Goal: Task Accomplishment & Management: Use online tool/utility

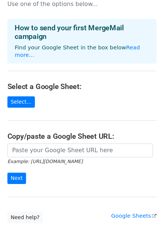
scroll to position [19, 0]
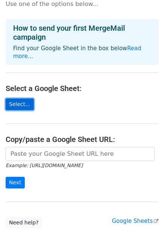
click at [15, 98] on link "Select..." at bounding box center [20, 104] width 28 height 12
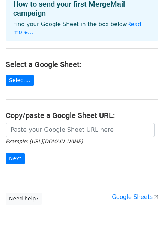
scroll to position [60, 0]
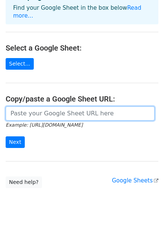
click at [49, 109] on input "url" at bounding box center [80, 113] width 149 height 14
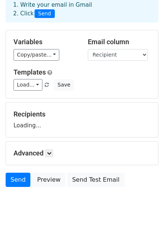
scroll to position [40, 0]
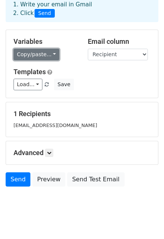
click at [39, 53] on link "Copy/paste..." at bounding box center [36, 55] width 46 height 12
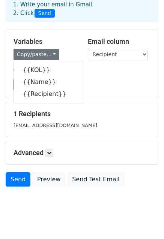
click at [66, 53] on div "Copy/paste... {{KOL}} {{Name}} {{Recipient}}" at bounding box center [44, 55] width 63 height 12
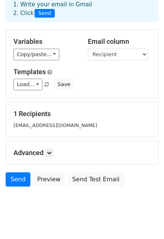
click at [44, 124] on small "ducanhnv05@gmail.com" at bounding box center [54, 125] width 83 height 6
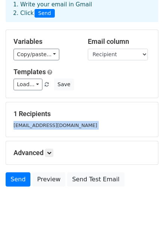
drag, startPoint x: 44, startPoint y: 124, endPoint x: 28, endPoint y: 120, distance: 16.2
click at [28, 121] on div "ducanhnv05@gmail.com" at bounding box center [82, 125] width 148 height 9
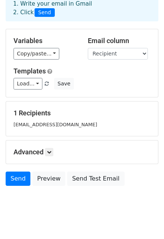
scroll to position [0, 0]
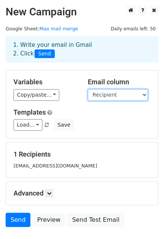
click at [114, 89] on select "KOL Name Recipient" at bounding box center [118, 95] width 60 height 12
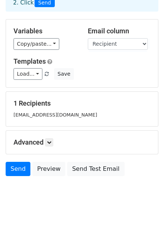
click at [40, 93] on div "1 Recipients ducanhnv05@gmail.com" at bounding box center [82, 109] width 152 height 34
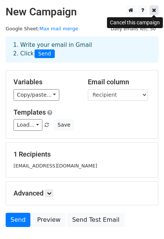
click at [155, 6] on link at bounding box center [153, 10] width 9 height 9
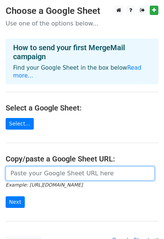
click at [35, 170] on input "url" at bounding box center [80, 173] width 149 height 14
paste input "https://docs.google.com/spreadsheets/d/1hCEmGYZkV9Ou5YNxY75TU47P8PC--aKSEVUhEq2…"
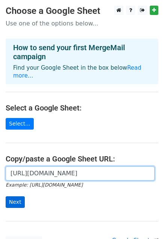
type input "https://docs.google.com/spreadsheets/d/1hCEmGYZkV9Ou5YNxY75TU47P8PC--aKSEVUhEq2…"
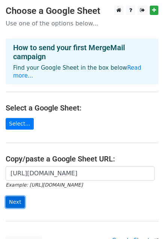
scroll to position [0, 0]
click at [14, 196] on input "Next" at bounding box center [15, 202] width 19 height 12
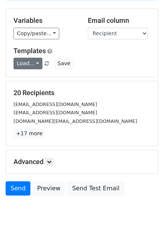
scroll to position [64, 0]
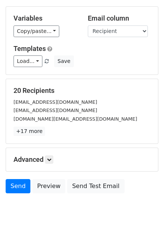
click at [36, 90] on h5 "20 Recipients" at bounding box center [81, 90] width 137 height 8
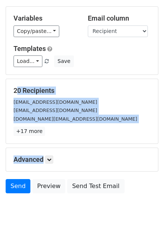
drag, startPoint x: 36, startPoint y: 90, endPoint x: 37, endPoint y: 125, distance: 35.6
click at [37, 125] on div "20 Recipients ducanhnv05@gmail.com minhphuongnguyen1903@gmail.com pewpew.studio…" at bounding box center [81, 110] width 137 height 49
click at [32, 133] on link "+17 more" at bounding box center [28, 131] width 31 height 9
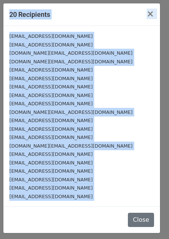
click at [60, 101] on small "phamduchuy181197@gmail.com" at bounding box center [50, 104] width 83 height 6
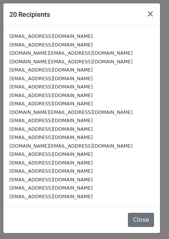
click at [18, 37] on small "ducanhnv05@gmail.com" at bounding box center [50, 36] width 83 height 6
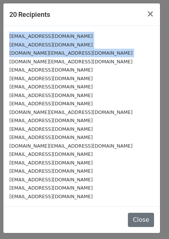
drag, startPoint x: 18, startPoint y: 37, endPoint x: 36, endPoint y: 56, distance: 25.7
click at [36, 56] on div "ducanhnv05@gmail.com minhphuongnguyen1903@gmail.com pewpew.studio.vn@gmail.com …" at bounding box center [81, 116] width 157 height 180
click at [36, 56] on small "pewpew.studio.vn@gmail.com" at bounding box center [70, 53] width 123 height 6
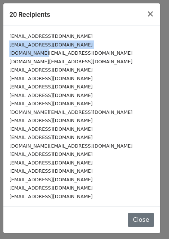
drag, startPoint x: 36, startPoint y: 56, endPoint x: 22, endPoint y: 43, distance: 18.3
click at [22, 43] on div "ducanhnv05@gmail.com minhphuongnguyen1903@gmail.com pewpew.studio.vn@gmail.com …" at bounding box center [81, 116] width 157 height 180
click at [22, 43] on small "minhphuongnguyen1903@gmail.com" at bounding box center [50, 45] width 83 height 6
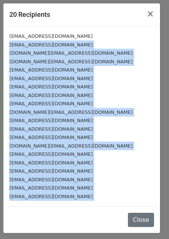
drag, startPoint x: 22, startPoint y: 43, endPoint x: 74, endPoint y: 203, distance: 168.4
click at [74, 203] on div "ducanhnv05@gmail.com minhphuongnguyen1903@gmail.com pewpew.studio.vn@gmail.com …" at bounding box center [81, 116] width 157 height 180
click at [154, 13] on span "×" at bounding box center [150, 14] width 7 height 10
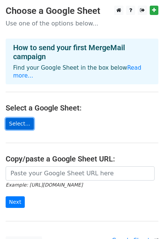
click at [19, 118] on link "Select..." at bounding box center [20, 124] width 28 height 12
click at [9, 121] on link "Select..." at bounding box center [20, 124] width 28 height 12
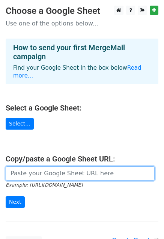
click at [41, 166] on input "url" at bounding box center [80, 173] width 149 height 14
paste input "[URL][DOMAIN_NAME]"
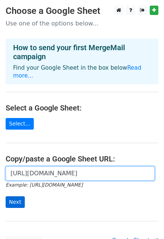
scroll to position [0, 170]
type input "[URL][DOMAIN_NAME]"
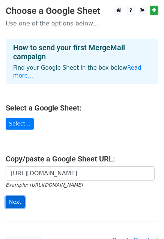
scroll to position [0, 0]
click at [13, 196] on input "Next" at bounding box center [15, 202] width 19 height 12
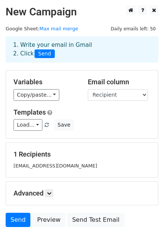
scroll to position [51, 0]
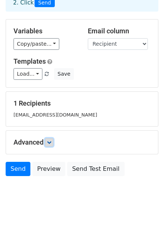
click at [53, 140] on link at bounding box center [49, 142] width 8 height 8
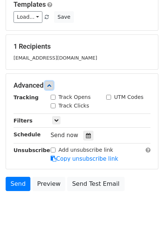
scroll to position [109, 0]
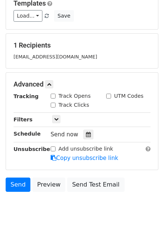
click at [64, 95] on label "Track Opens" at bounding box center [74, 96] width 32 height 8
click at [55, 95] on input "Track Opens" at bounding box center [53, 96] width 5 height 5
checkbox input "true"
click at [62, 105] on label "Track Clicks" at bounding box center [73, 105] width 31 height 8
click at [55, 105] on input "Track Clicks" at bounding box center [53, 105] width 5 height 5
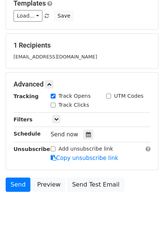
checkbox input "true"
click at [55, 121] on icon at bounding box center [56, 119] width 4 height 4
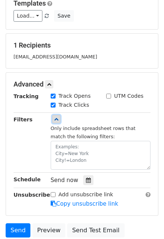
click at [56, 119] on icon at bounding box center [56, 119] width 4 height 4
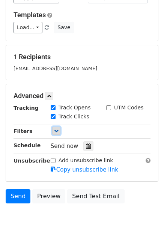
scroll to position [97, 0]
click at [16, 201] on div "Send Preview Send Test Email" at bounding box center [82, 198] width 164 height 18
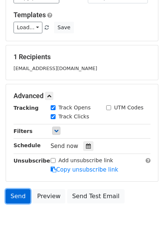
click at [19, 195] on link "Send" at bounding box center [18, 196] width 25 height 14
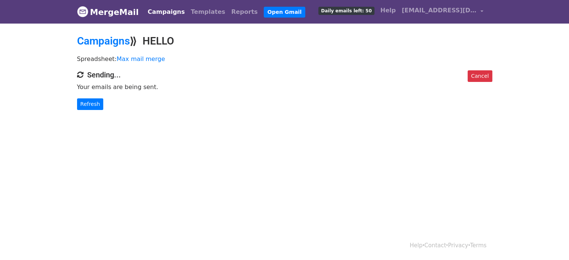
drag, startPoint x: 331, startPoint y: 11, endPoint x: 382, endPoint y: 15, distance: 51.1
click at [382, 15] on div "Campaigns Templates Reports Open Gmail Daily emails left: 50 Help ducanhnv05@gm…" at bounding box center [314, 12] width 346 height 18
click at [381, 30] on body "MergeMail Campaigns Templates Reports Open Gmail Daily emails left: 50 Help duc…" at bounding box center [284, 70] width 569 height 140
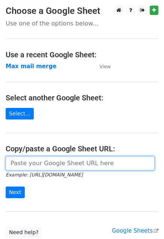
click at [64, 158] on input "url" at bounding box center [80, 163] width 149 height 14
paste input "https://docs.google.com/spreadsheets/d/1hCEmGYZkV9Ou5YNxY75TU47P8PC--aKSEVUhEq2…"
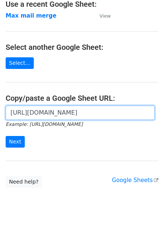
scroll to position [51, 0]
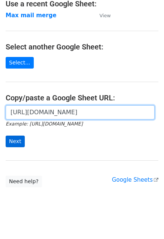
type input "https://docs.google.com/spreadsheets/d/1hCEmGYZkV9Ou5YNxY75TU47P8PC--aKSEVUhEq2…"
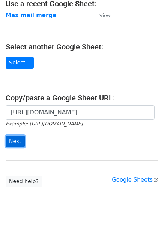
scroll to position [0, 0]
click at [10, 143] on input "Next" at bounding box center [15, 142] width 19 height 12
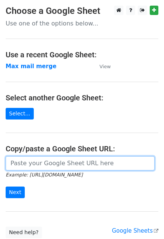
click at [35, 160] on input "url" at bounding box center [80, 163] width 149 height 14
paste input "https://docs.google.com/spreadsheets/d/1hCEmGYZkV9Ou5YNxY75TU47P8PC--aKSEVUhEq2…"
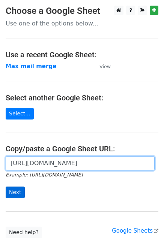
type input "https://docs.google.com/spreadsheets/d/1hCEmGYZkV9Ou5YNxY75TU47P8PC--aKSEVUhEq2…"
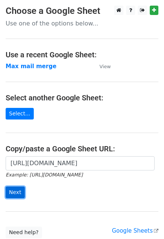
scroll to position [0, 0]
click at [13, 190] on input "Next" at bounding box center [15, 192] width 19 height 12
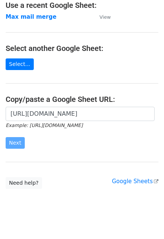
scroll to position [51, 0]
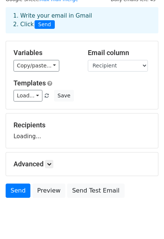
scroll to position [18, 0]
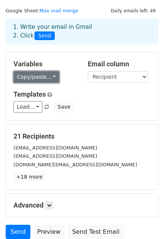
click at [46, 77] on link "Copy/paste..." at bounding box center [36, 77] width 46 height 12
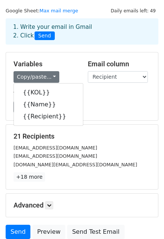
click at [116, 85] on div "Variables Copy/paste... {{KOL}} {{Name}} {{Recipient}} Email column KOL Name Re…" at bounding box center [82, 86] width 152 height 68
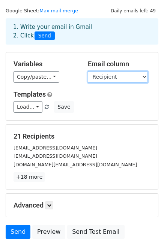
click at [126, 77] on select "KOL Name Recipient" at bounding box center [118, 77] width 60 height 12
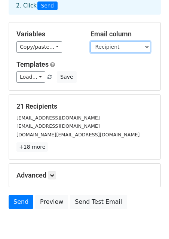
scroll to position [49, 0]
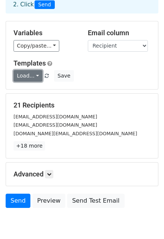
click at [29, 80] on link "Load..." at bounding box center [27, 76] width 29 height 12
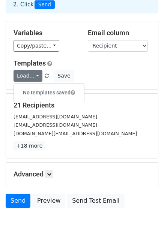
click at [112, 79] on div "Load... No templates saved Save" at bounding box center [82, 76] width 148 height 12
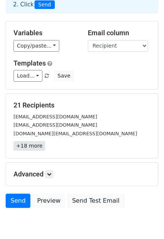
click at [39, 143] on link "+18 more" at bounding box center [28, 145] width 31 height 9
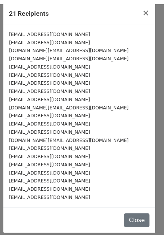
scroll to position [0, 0]
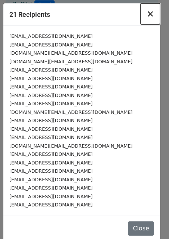
click at [147, 18] on span "×" at bounding box center [150, 14] width 7 height 10
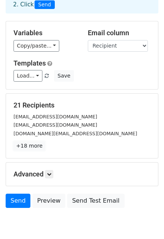
scroll to position [81, 0]
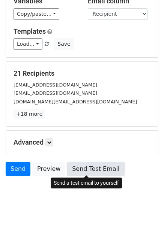
click at [76, 167] on link "Send Test Email" at bounding box center [95, 169] width 57 height 14
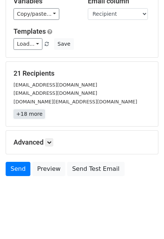
click at [33, 115] on link "+18 more" at bounding box center [28, 113] width 31 height 9
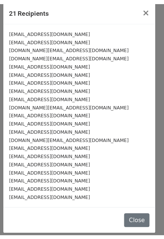
scroll to position [0, 0]
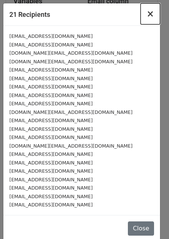
click at [147, 12] on span "×" at bounding box center [150, 14] width 7 height 10
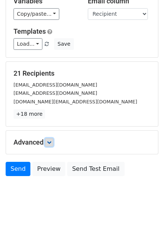
click at [52, 138] on link at bounding box center [49, 142] width 8 height 8
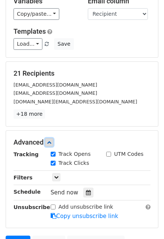
click at [51, 142] on icon at bounding box center [49, 142] width 4 height 4
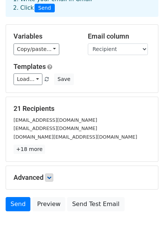
scroll to position [81, 0]
